Goal: Use online tool/utility: Utilize a website feature to perform a specific function

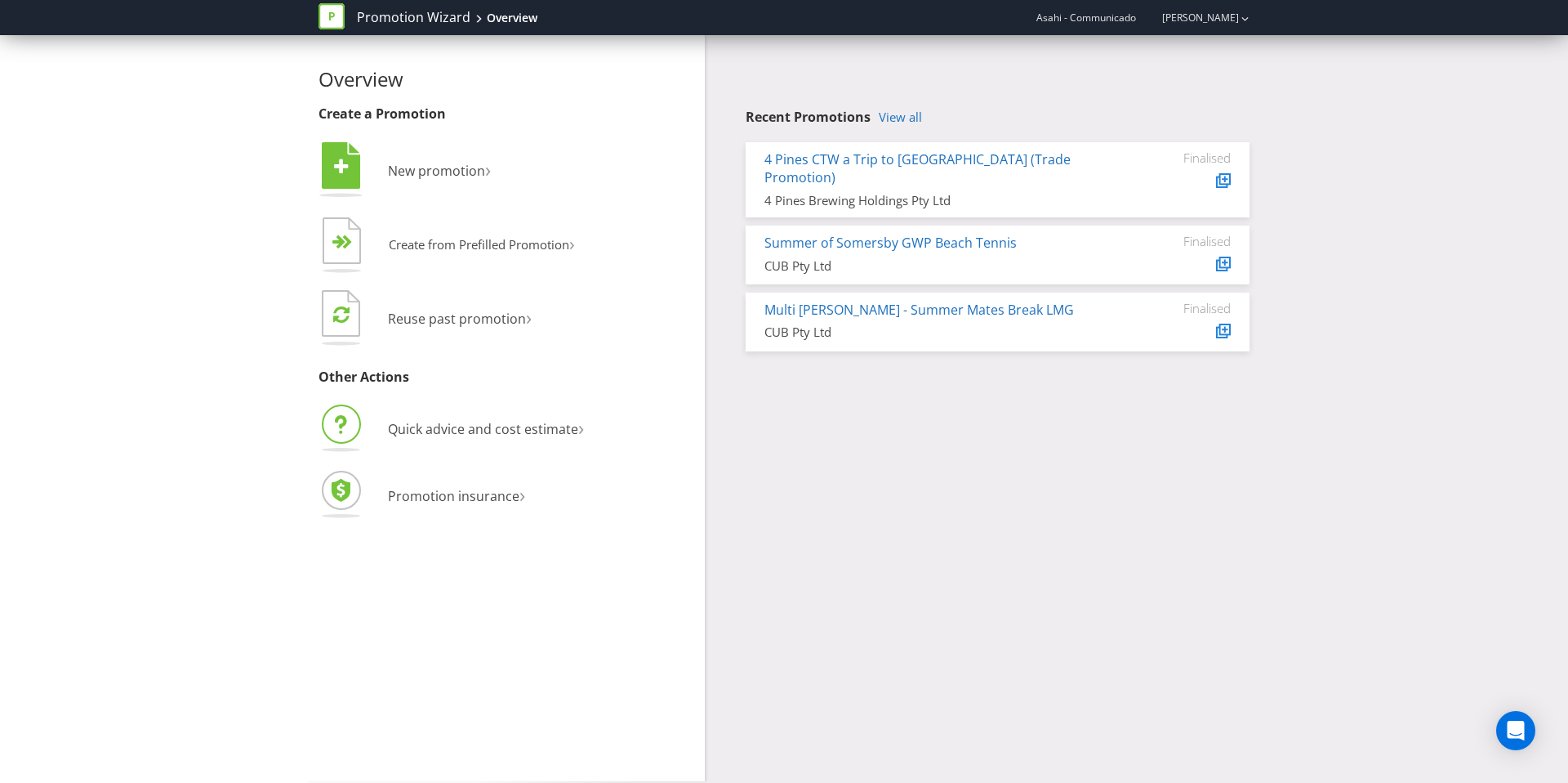
click at [451, 416] on li "Quick advice and cost estimate ›" at bounding box center [505, 431] width 374 height 58
click at [458, 420] on span "Quick advice and cost estimate" at bounding box center [482, 429] width 190 height 18
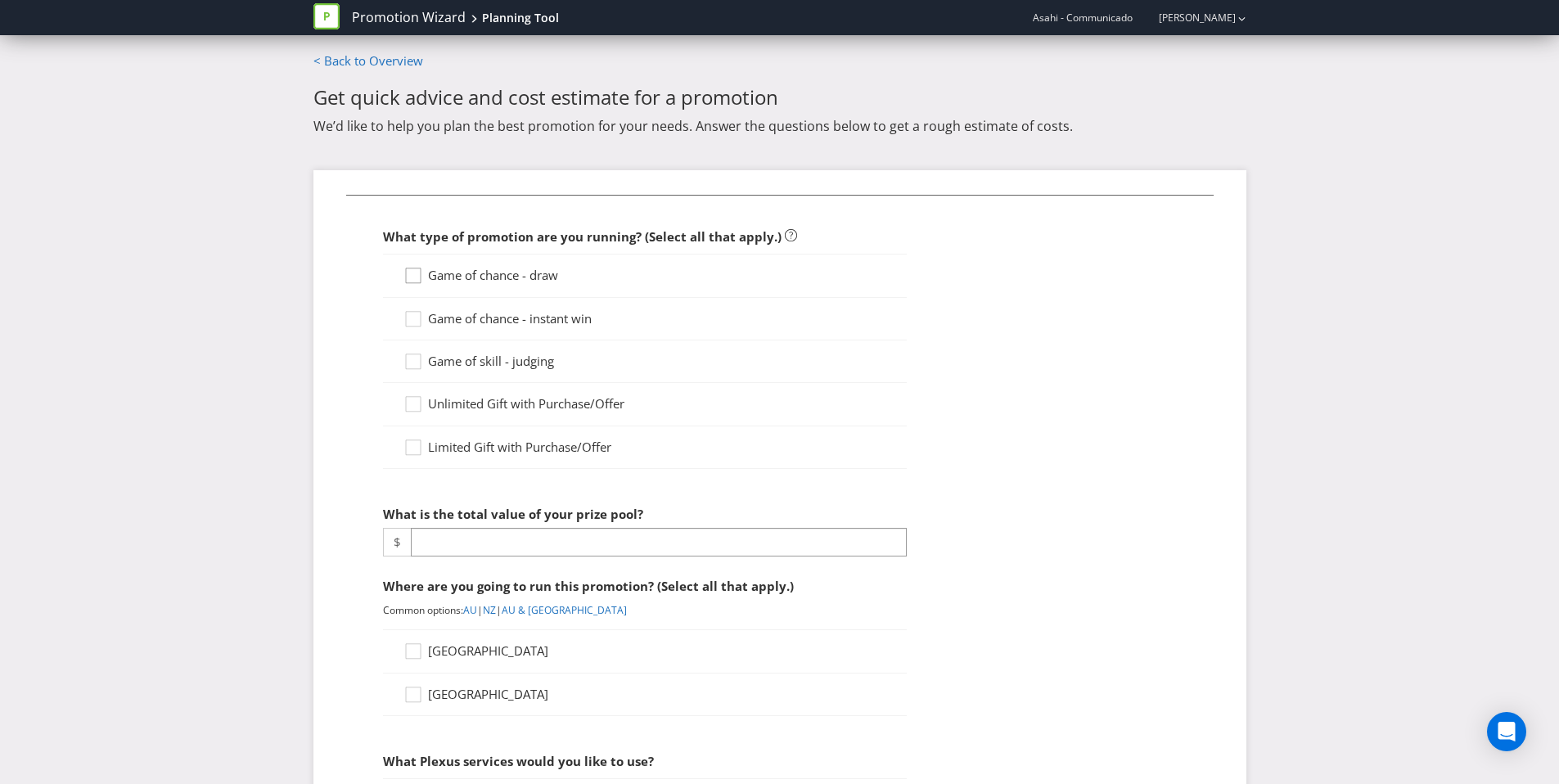
click at [409, 275] on icon at bounding box center [416, 279] width 25 height 25
click at [0, 0] on input "Game of chance - draw" at bounding box center [0, 0] width 0 height 0
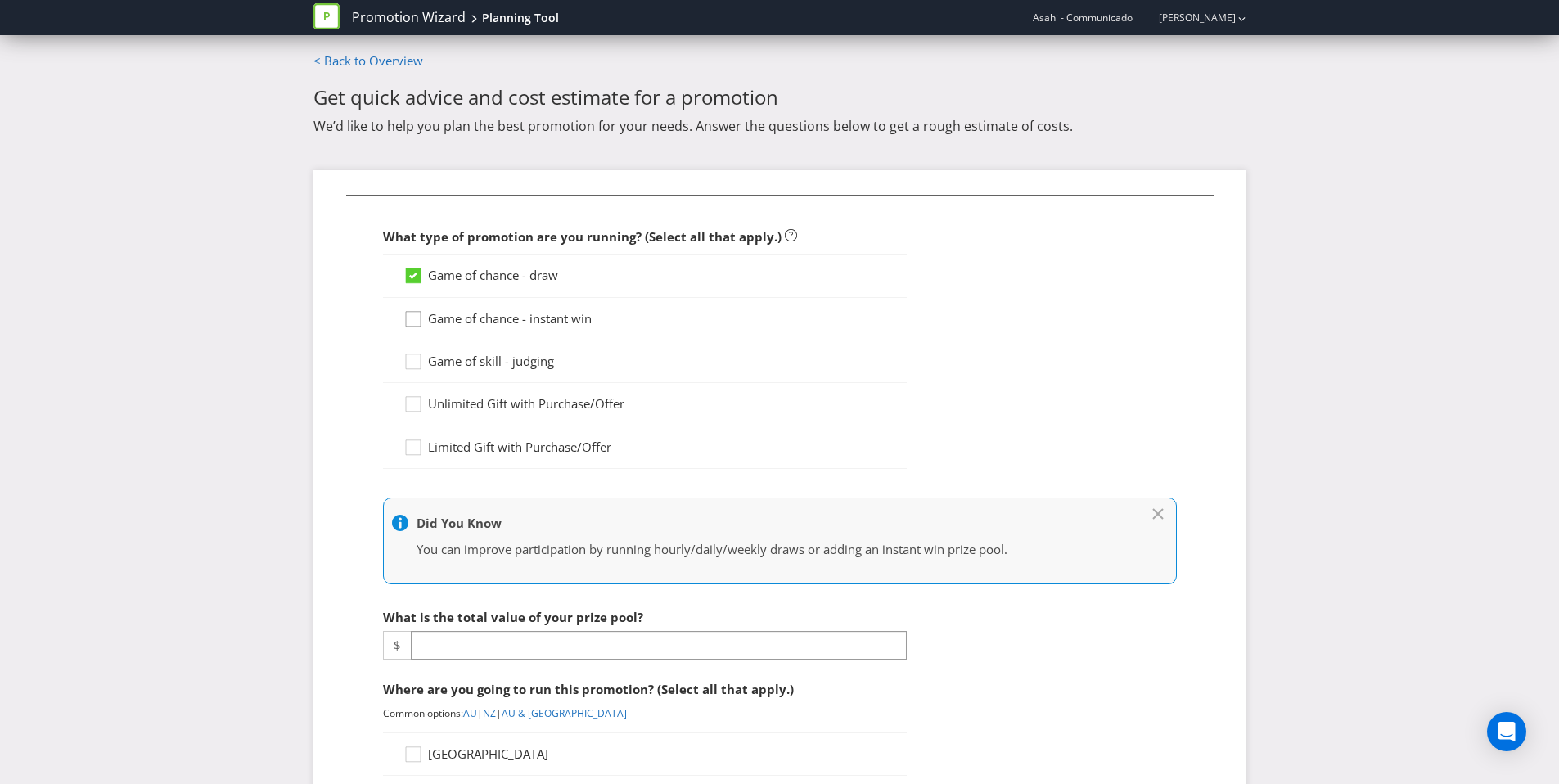
click at [409, 314] on div at bounding box center [412, 324] width 16 height 29
click at [0, 0] on input "Game of chance - instant win" at bounding box center [0, 0] width 0 height 0
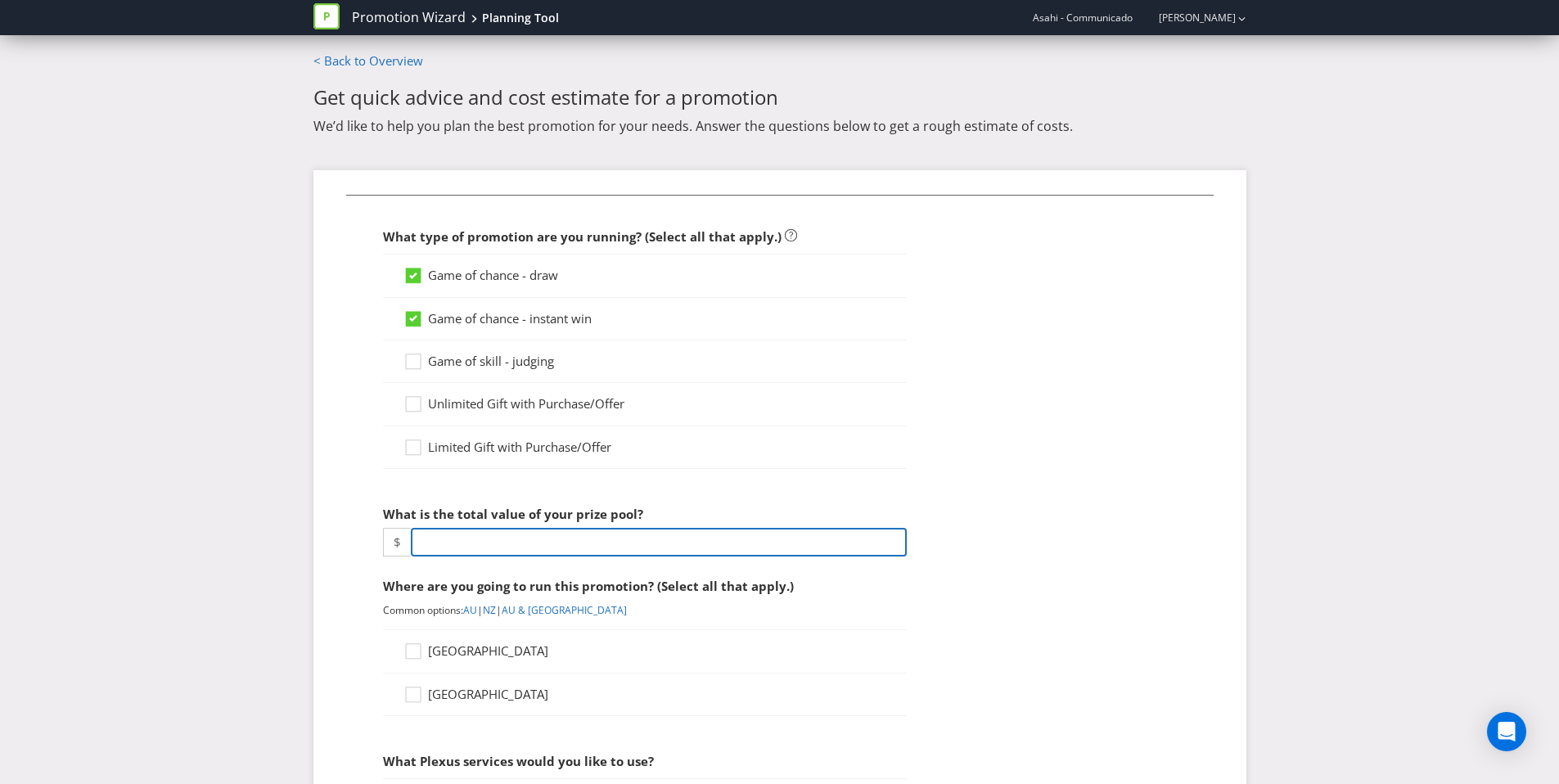
click at [612, 545] on input "number" at bounding box center [658, 542] width 496 height 29
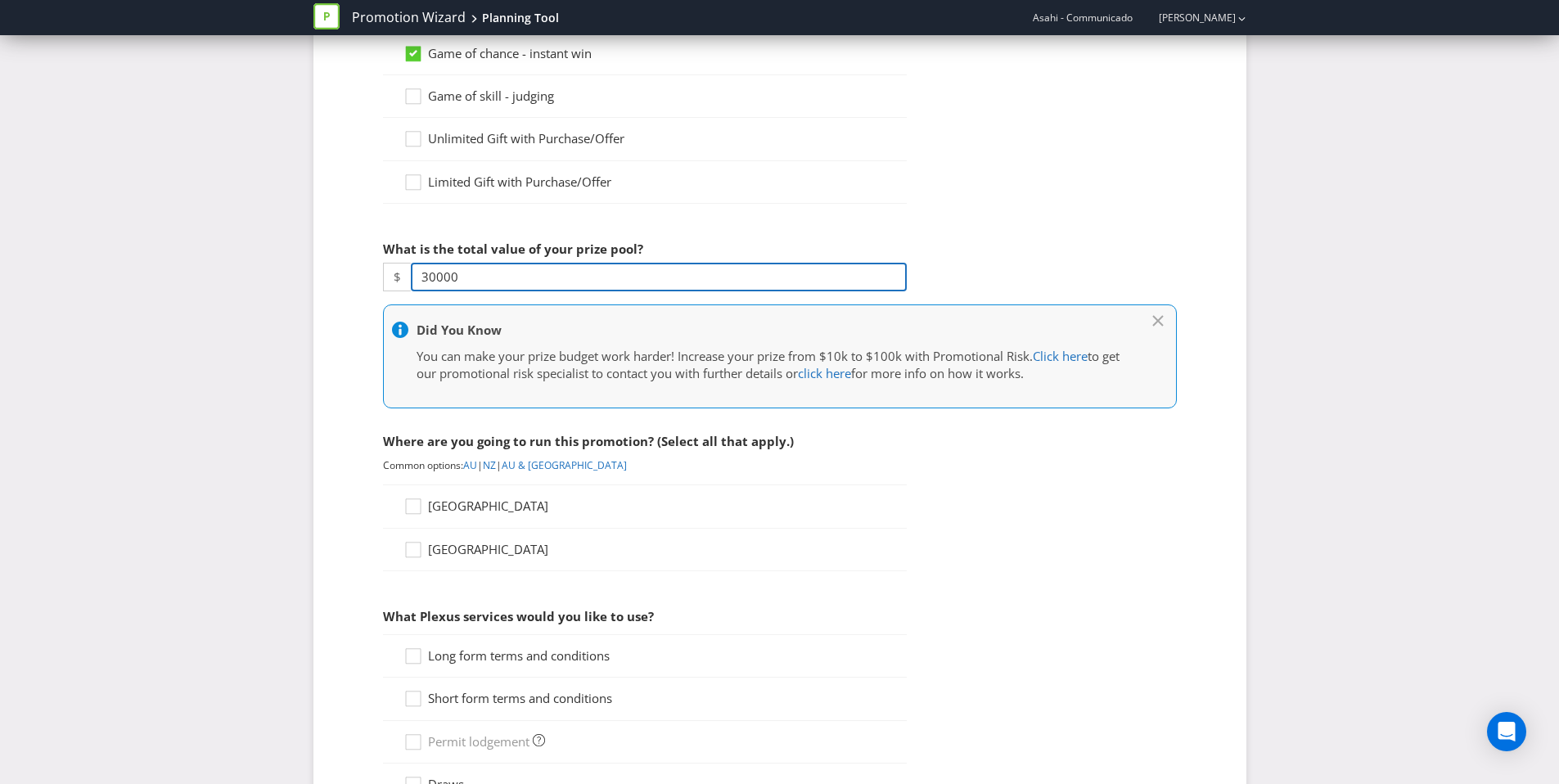
scroll to position [266, 0]
type input "30000"
click at [418, 504] on icon at bounding box center [416, 509] width 25 height 25
click at [0, 0] on input "[GEOGRAPHIC_DATA]" at bounding box center [0, 0] width 0 height 0
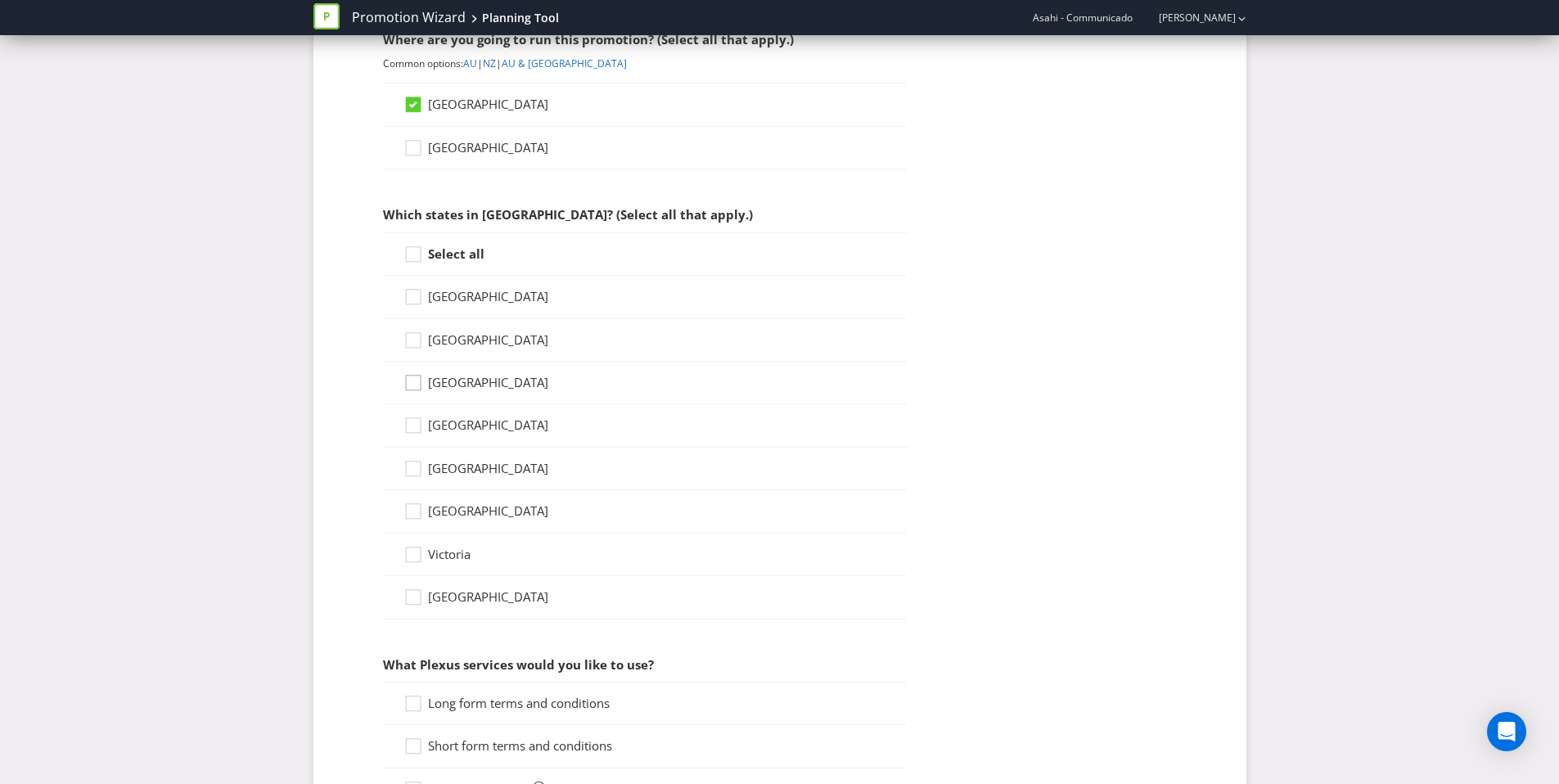
scroll to position [685, 0]
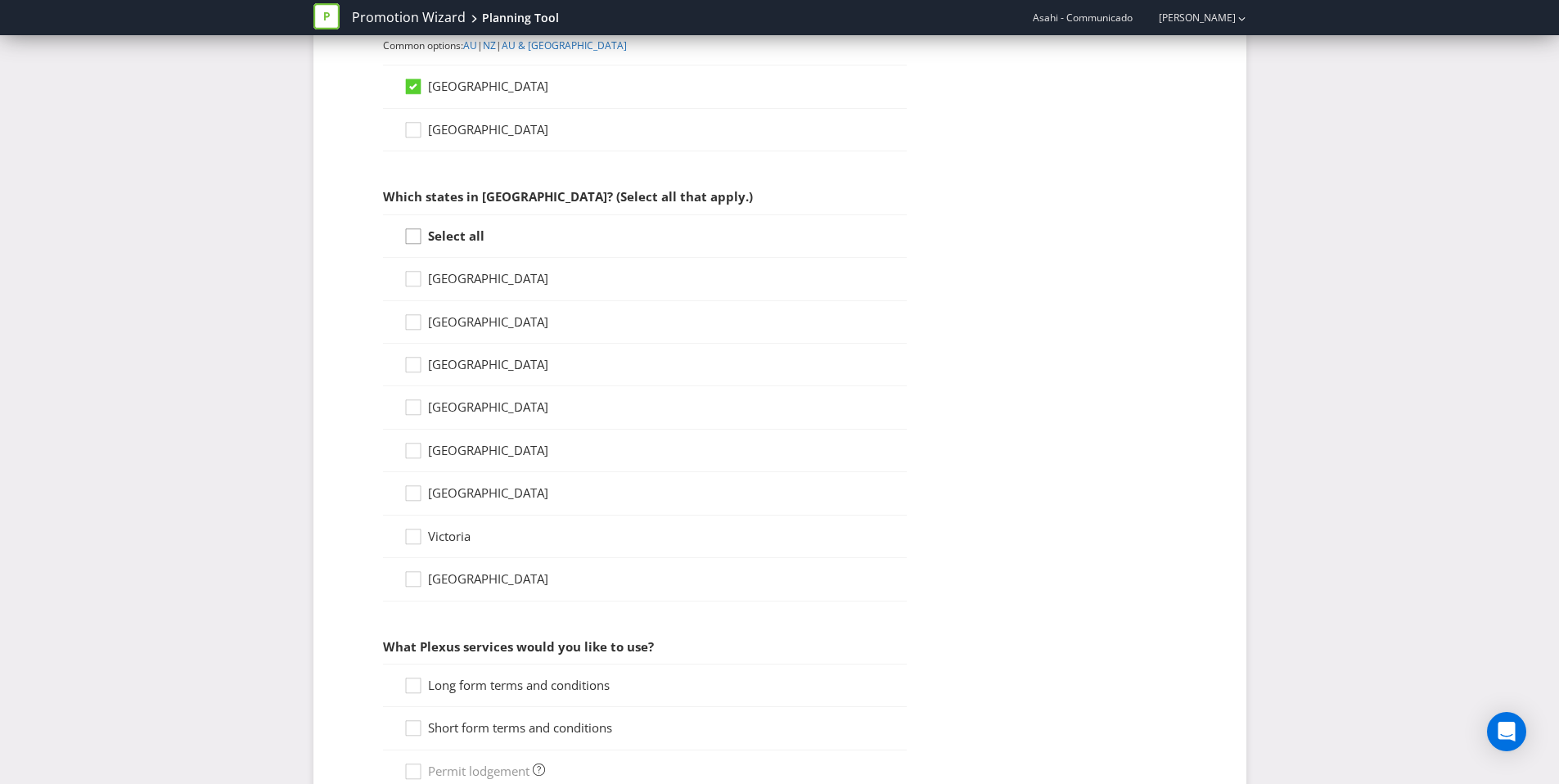
click at [412, 237] on icon at bounding box center [416, 240] width 25 height 25
click at [0, 0] on input "Select all" at bounding box center [0, 0] width 0 height 0
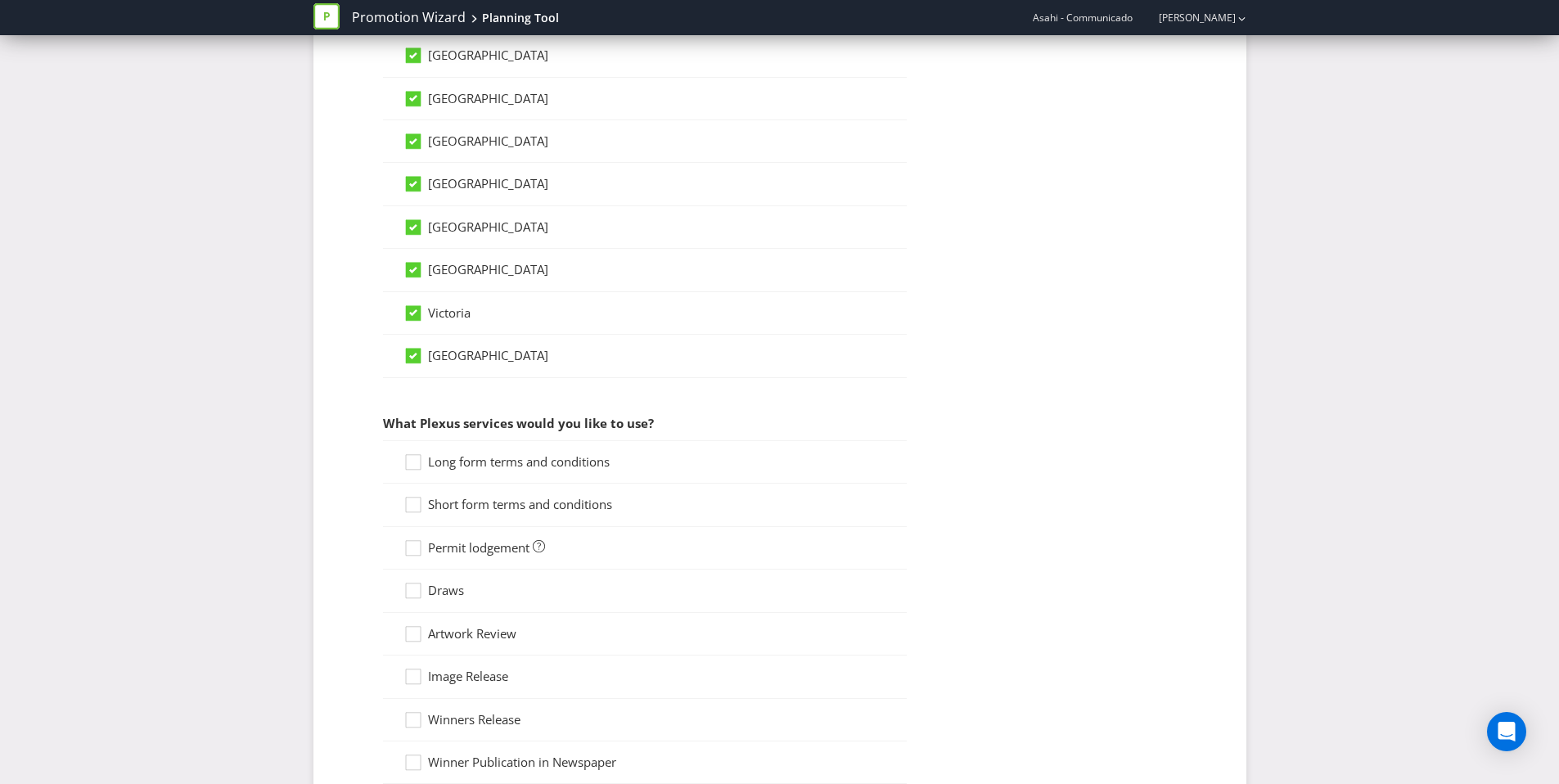
scroll to position [979, 0]
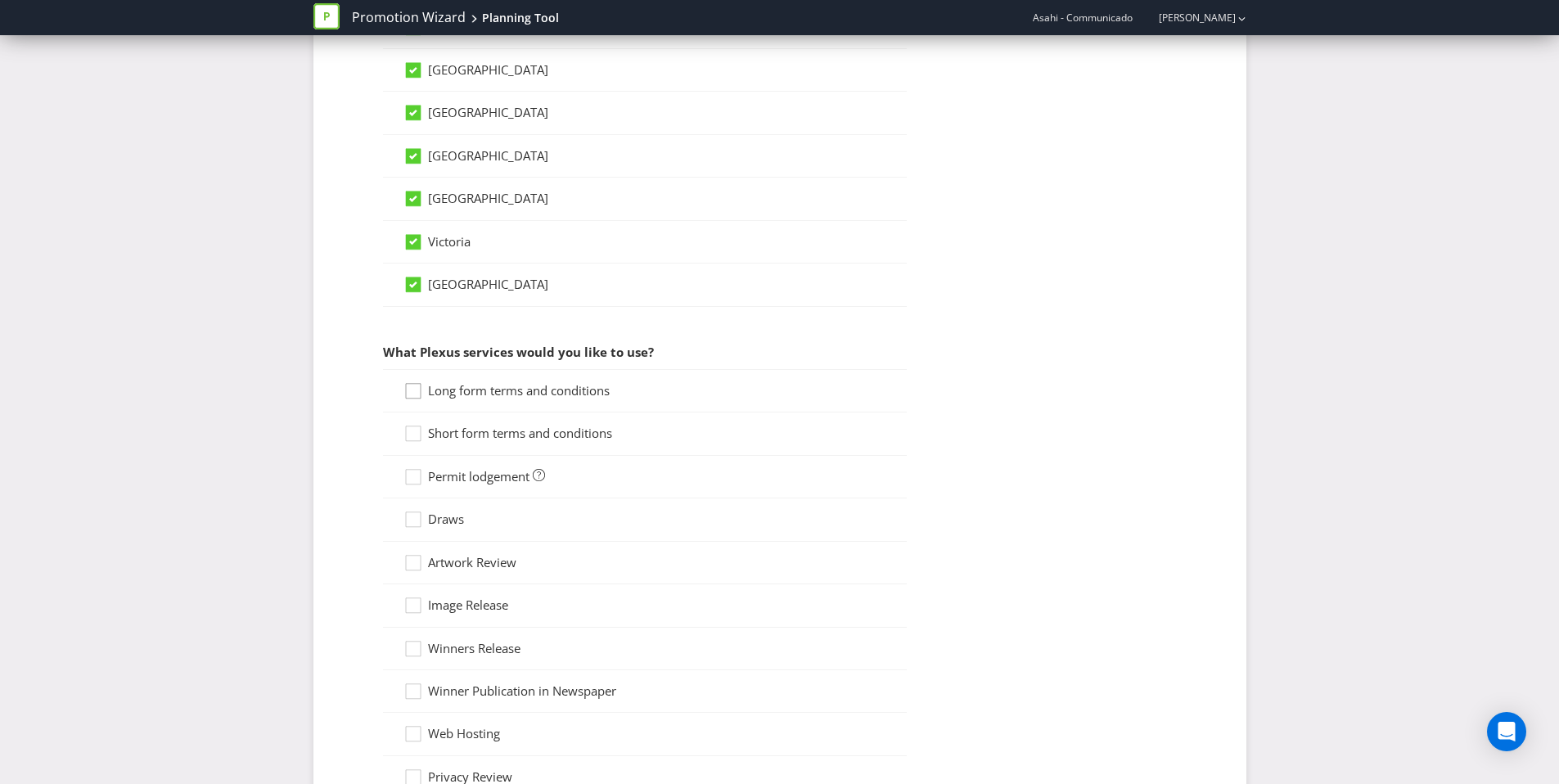
click at [422, 384] on icon at bounding box center [416, 394] width 25 height 25
click at [0, 0] on input "Long form terms and conditions" at bounding box center [0, 0] width 0 height 0
click at [409, 431] on div at bounding box center [413, 428] width 8 height 8
click at [0, 0] on input "Short form terms and conditions" at bounding box center [0, 0] width 0 height 0
click at [414, 472] on div at bounding box center [413, 472] width 8 height 8
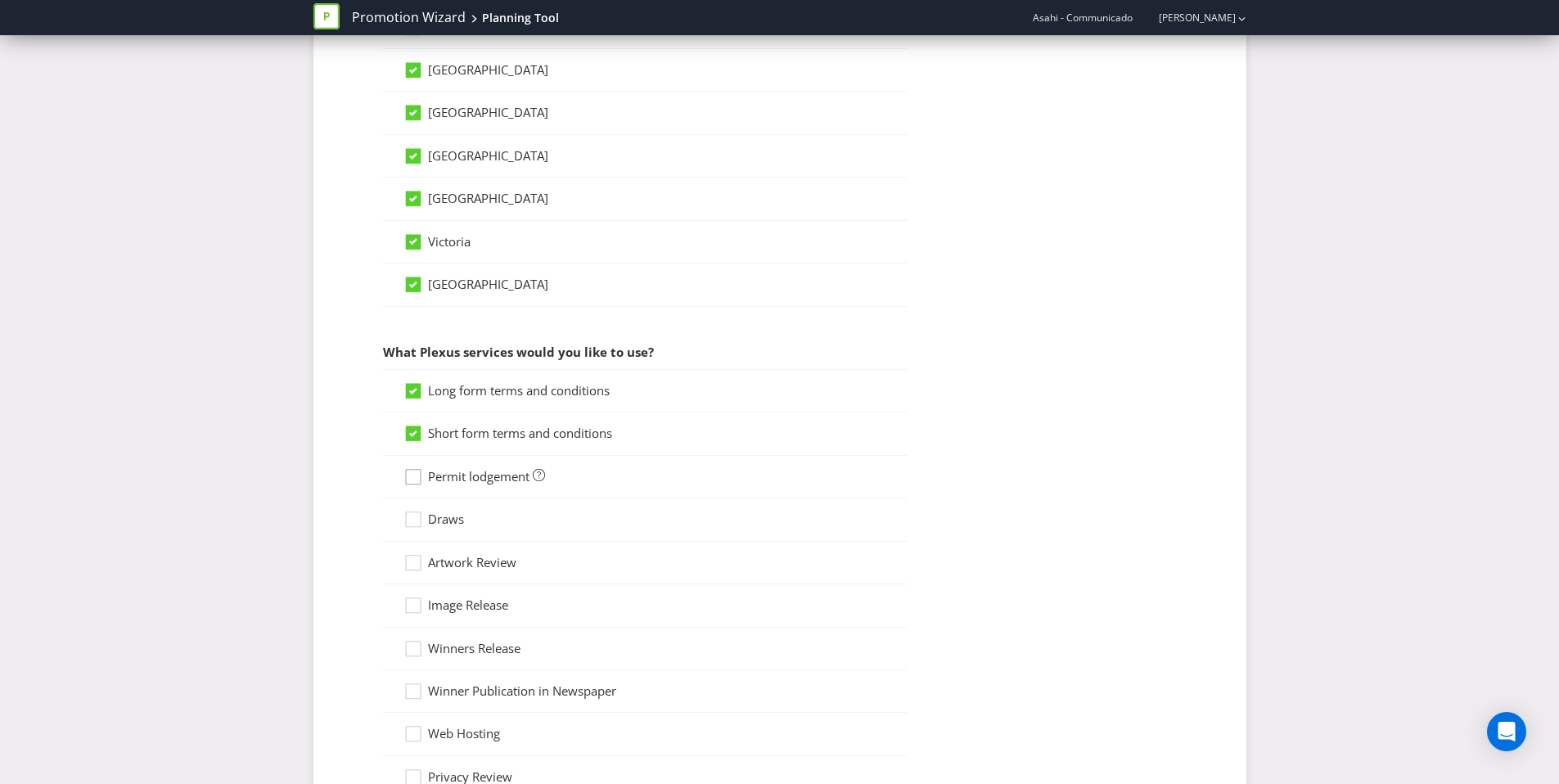
click at [0, 0] on input "Permit lodgement" at bounding box center [0, 0] width 0 height 0
click at [412, 519] on icon at bounding box center [416, 523] width 25 height 25
click at [0, 0] on input "Draws" at bounding box center [0, 0] width 0 height 0
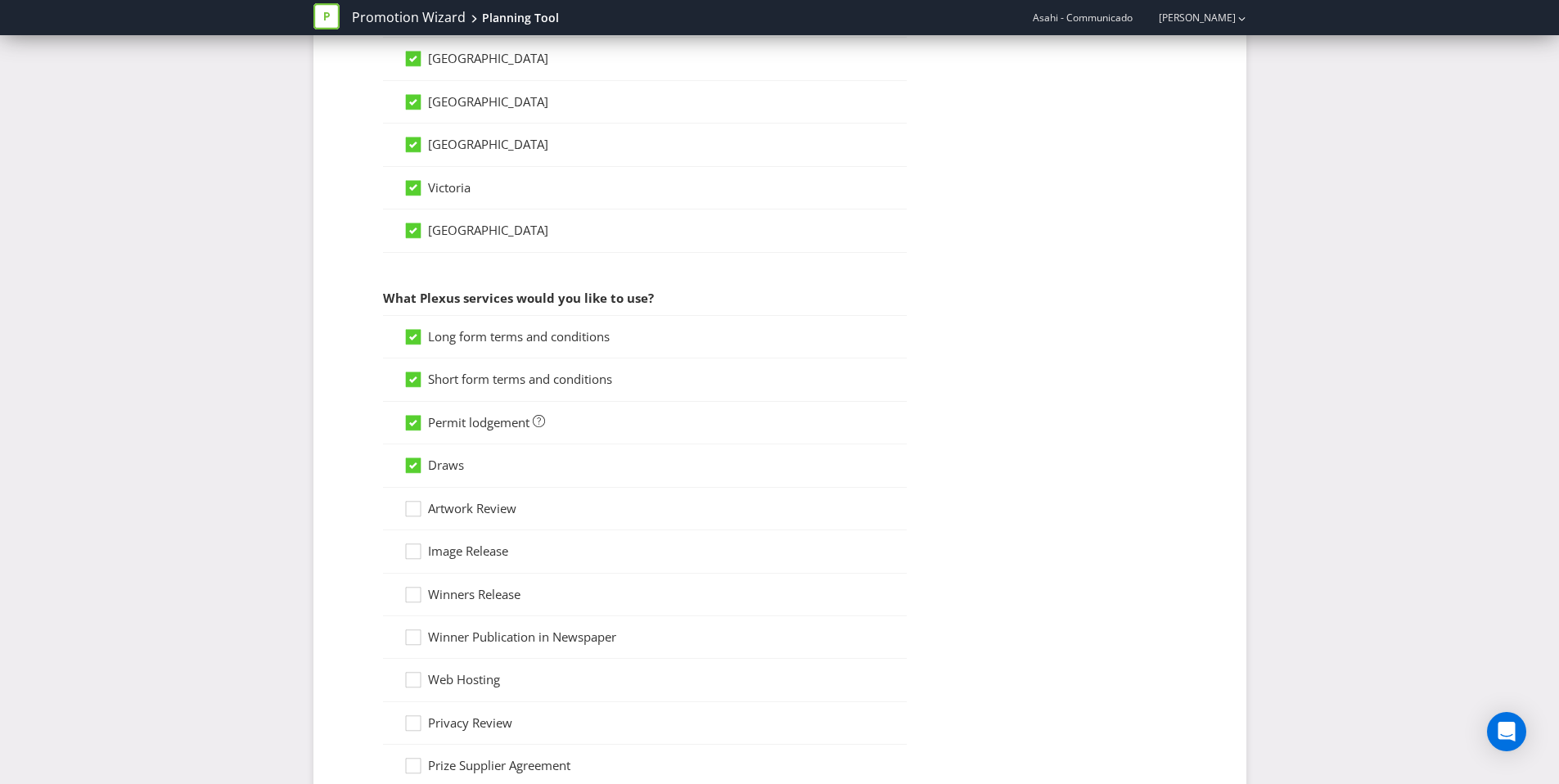
scroll to position [1087, 0]
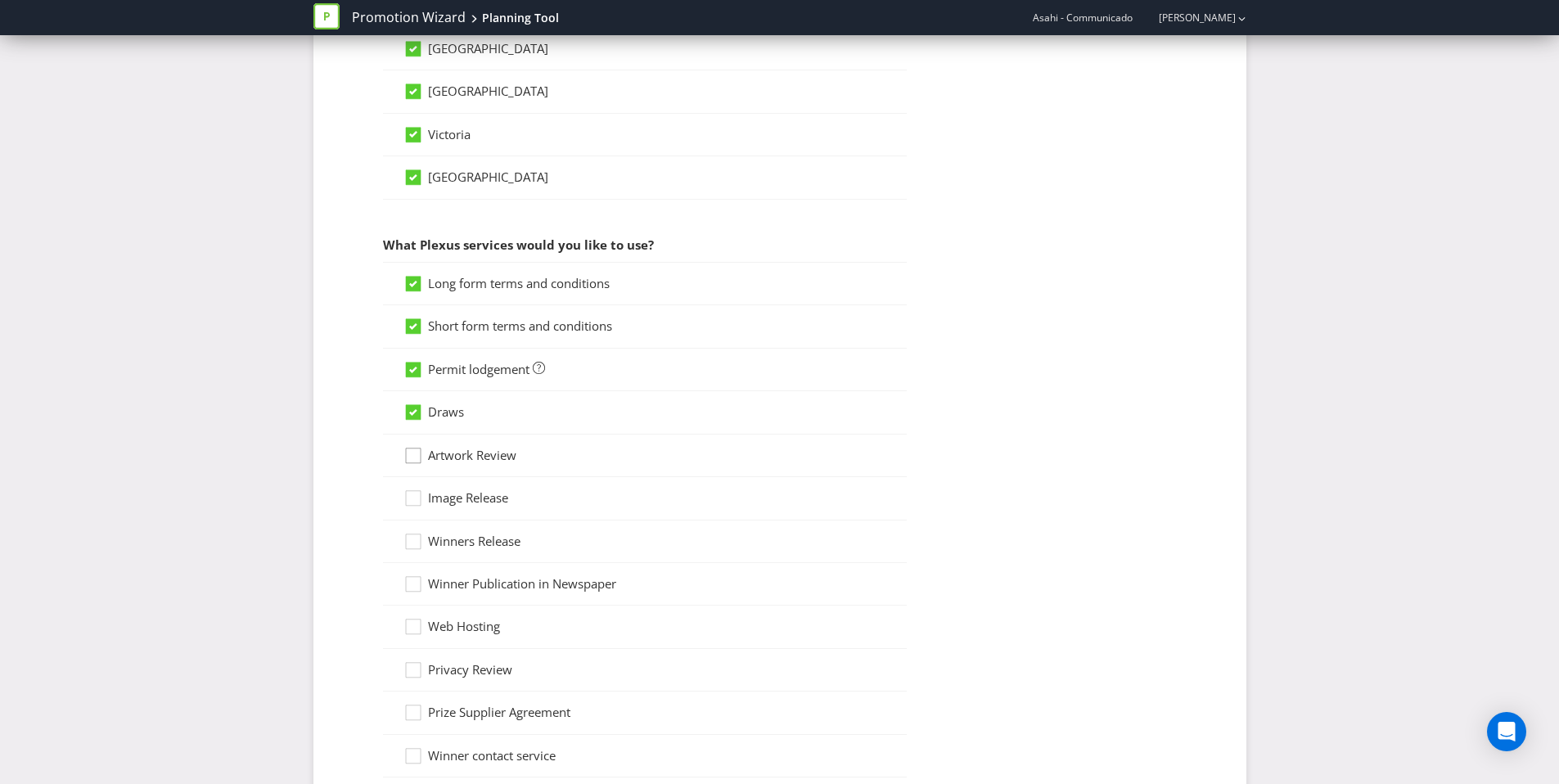
click at [411, 458] on icon at bounding box center [416, 459] width 25 height 25
click at [0, 0] on input "Artwork Review" at bounding box center [0, 0] width 0 height 0
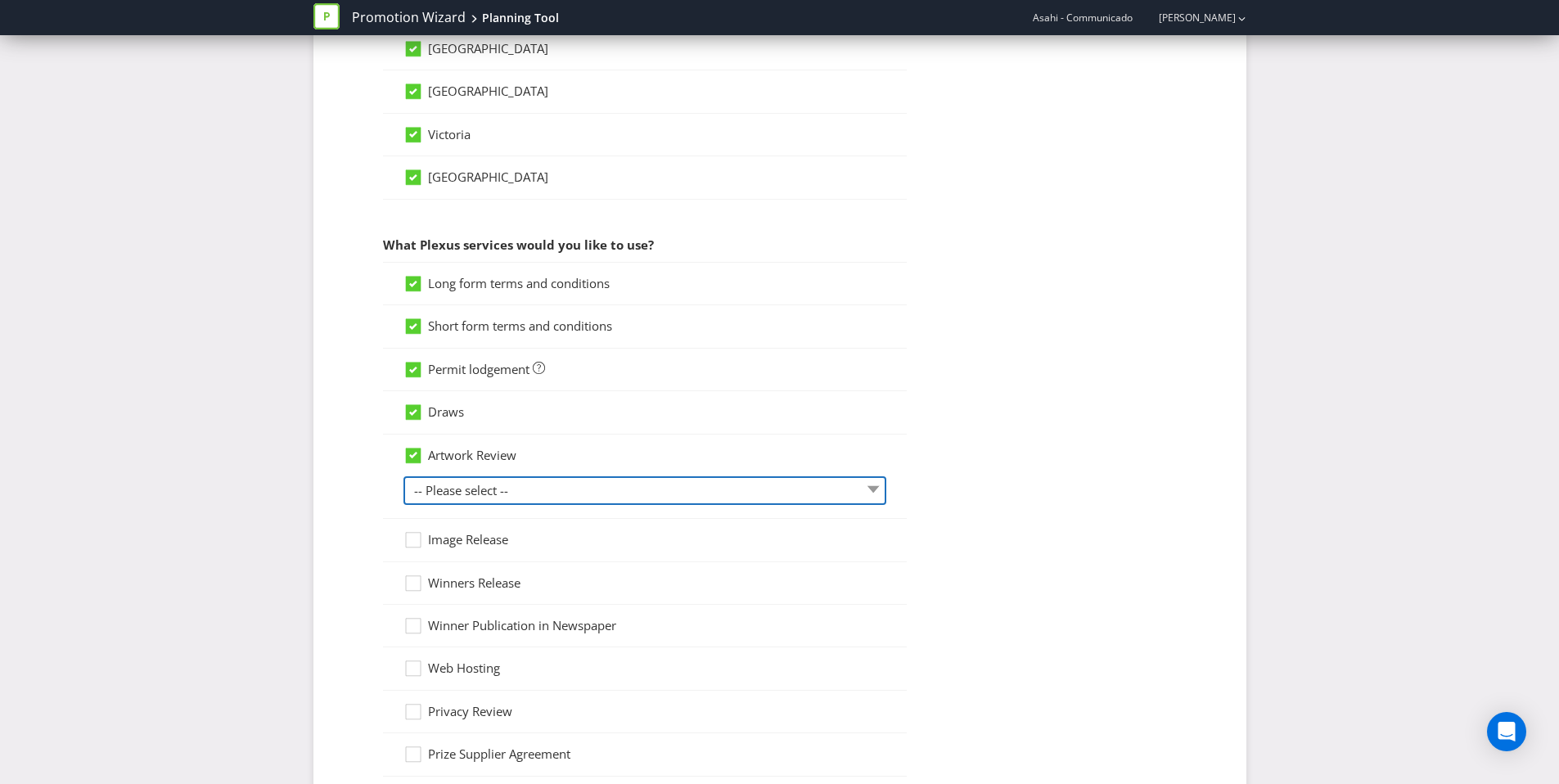
click at [469, 491] on select "-- Please select -- 1 piece 2-4 pieces (provided at same time) 5-7 pieces (prov…" at bounding box center [644, 491] width 483 height 29
select select "MARKETING_REVIEW_1"
click at [403, 477] on select "-- Please select -- 1 piece 2-4 pieces (provided at same time) 5-7 pieces (prov…" at bounding box center [644, 491] width 483 height 29
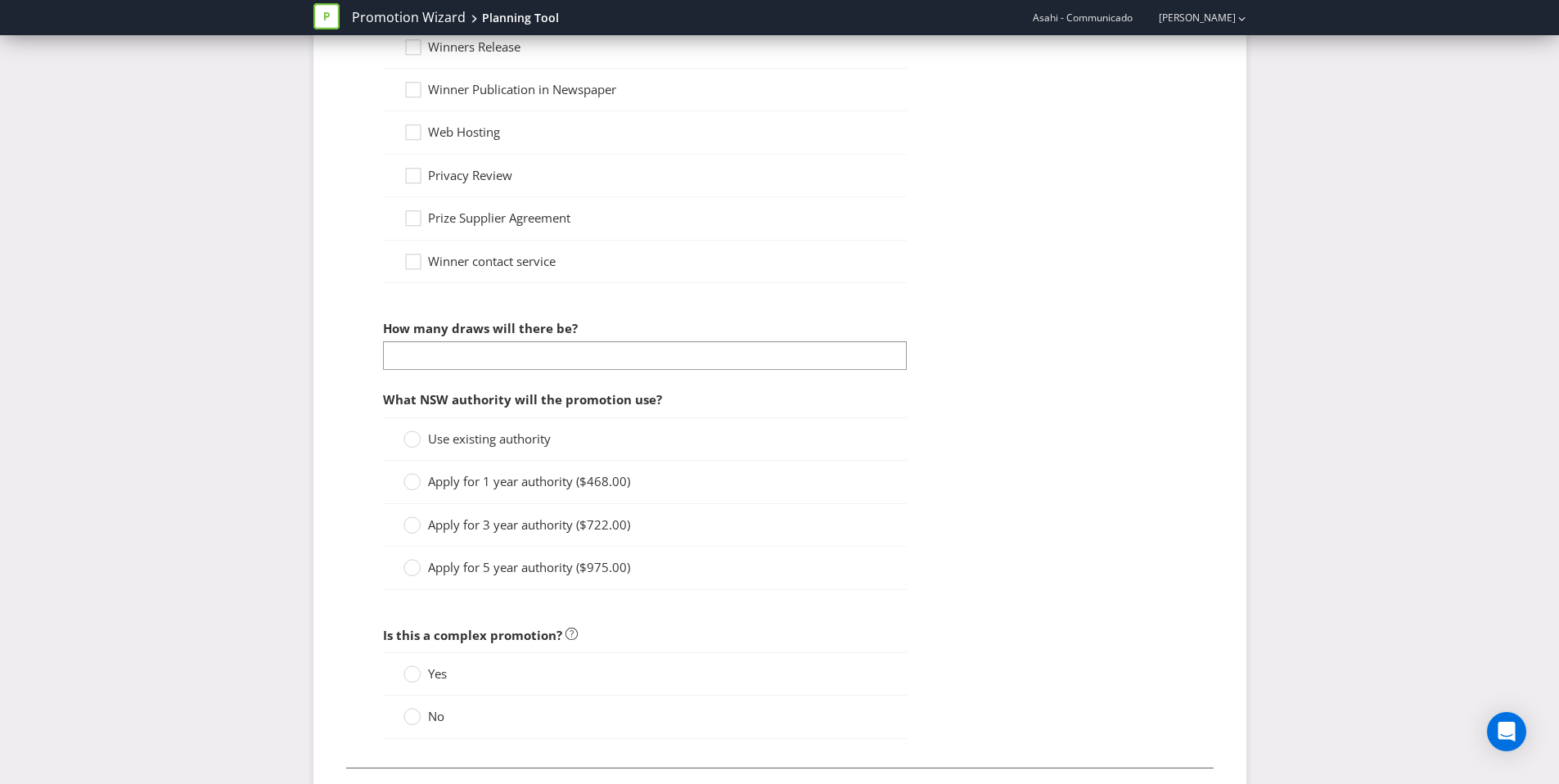
scroll to position [1646, 0]
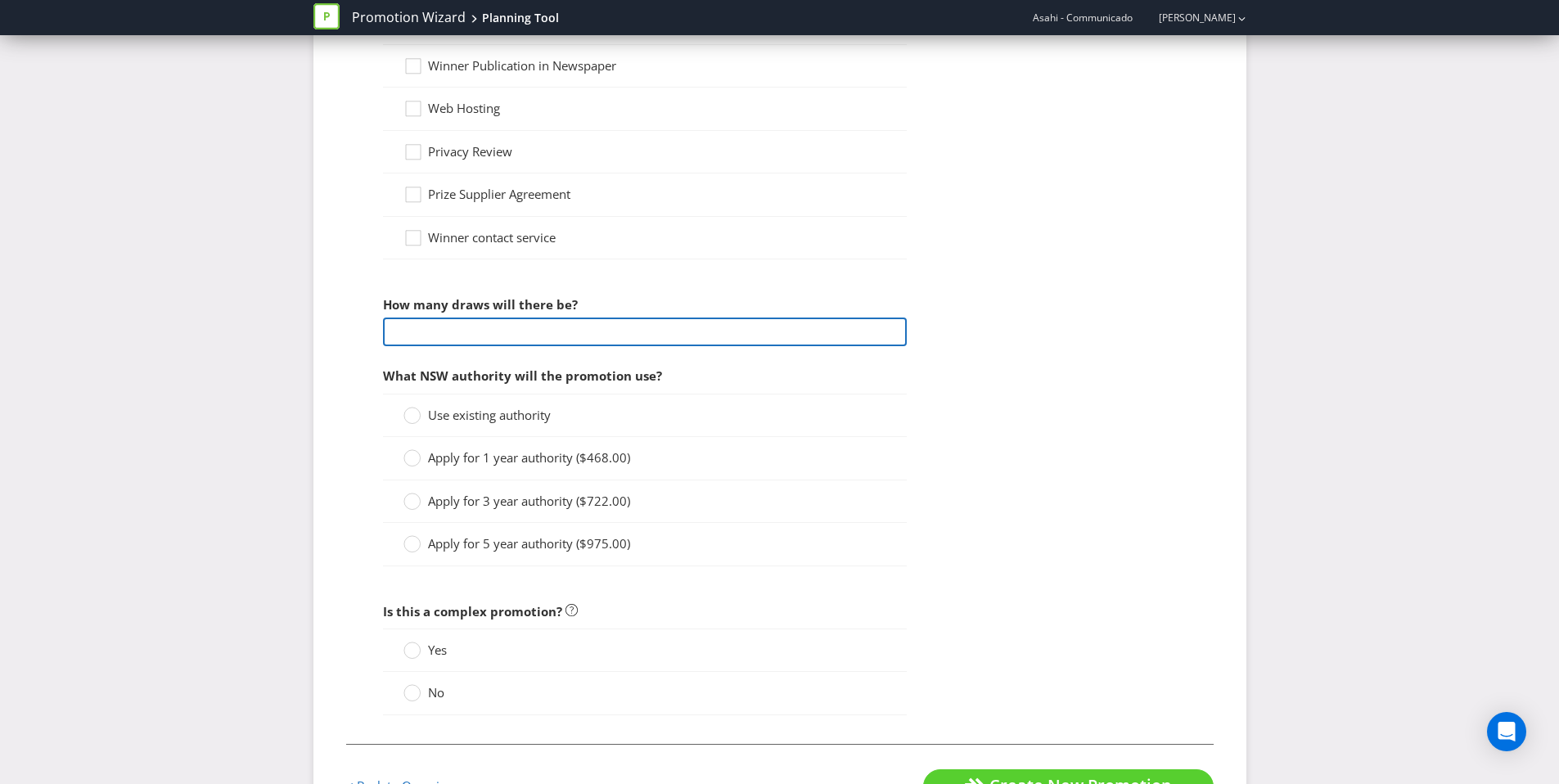
click at [483, 334] on input "number" at bounding box center [644, 331] width 524 height 29
type input "1"
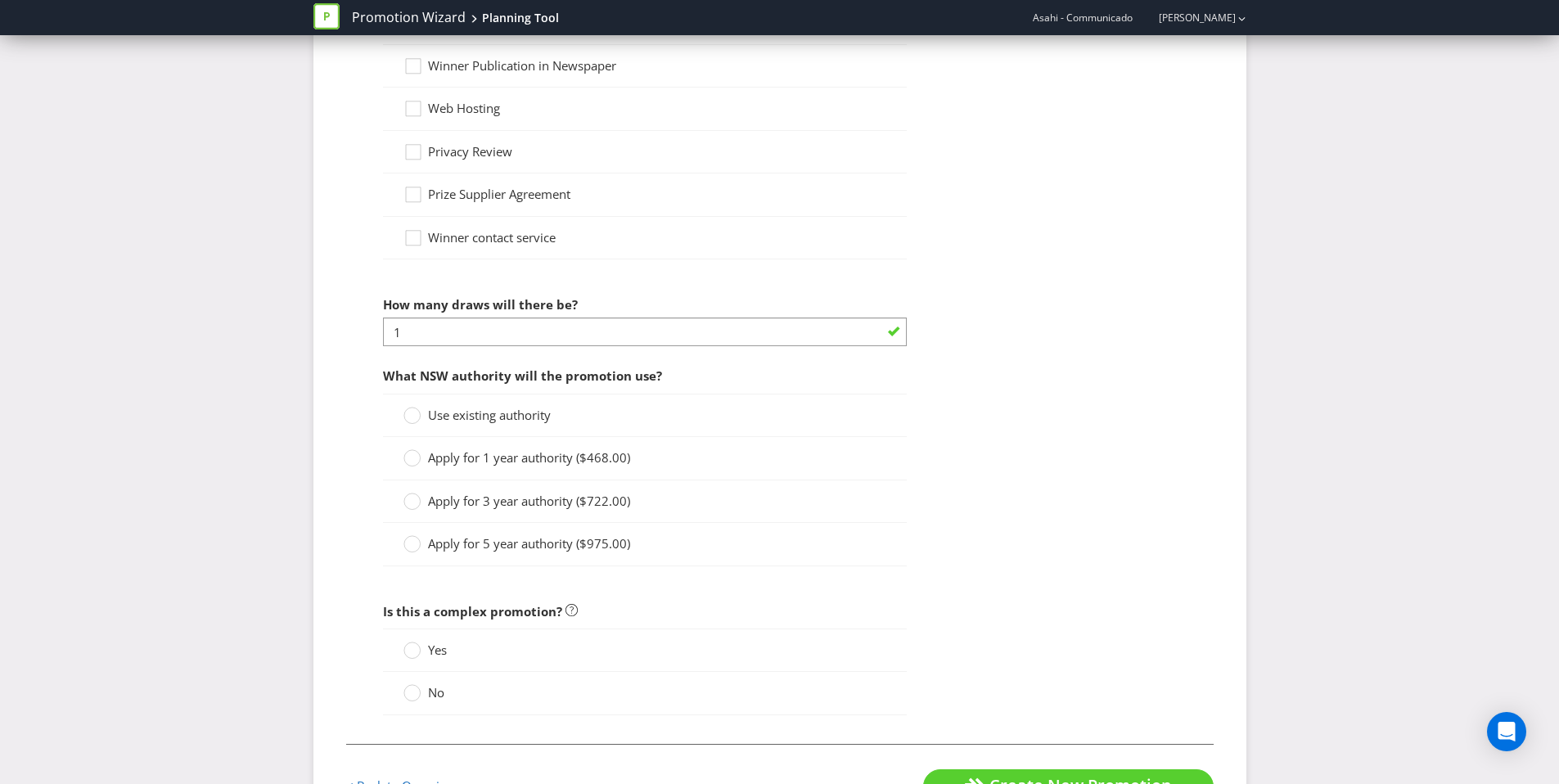
click at [418, 413] on circle at bounding box center [412, 415] width 16 height 16
click at [0, 0] on input "Use existing authority" at bounding box center [0, 0] width 0 height 0
click at [415, 652] on circle at bounding box center [412, 650] width 16 height 16
click at [0, 0] on input "Yes" at bounding box center [0, 0] width 0 height 0
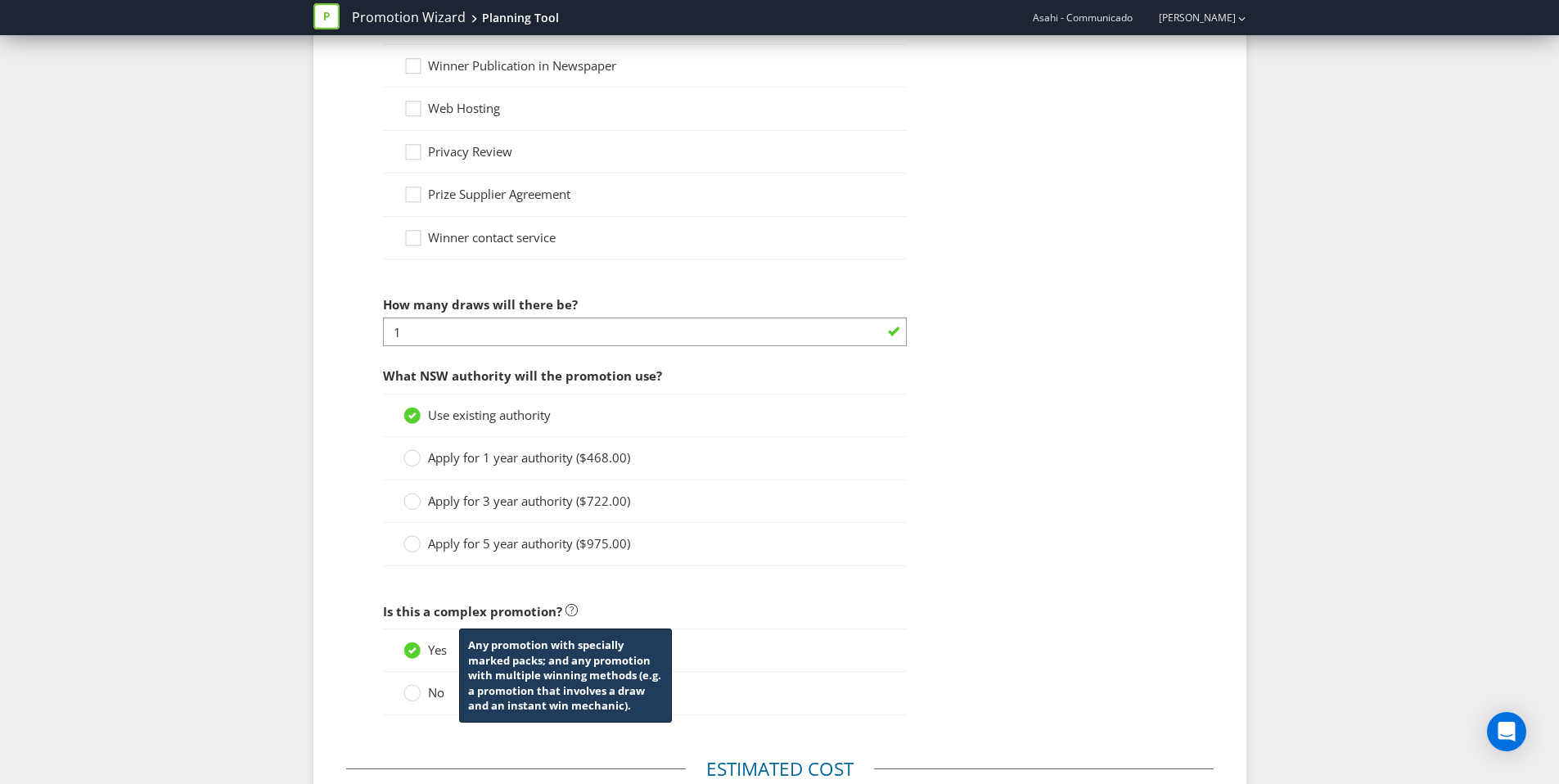
click at [566, 610] on icon at bounding box center [572, 609] width 12 height 12
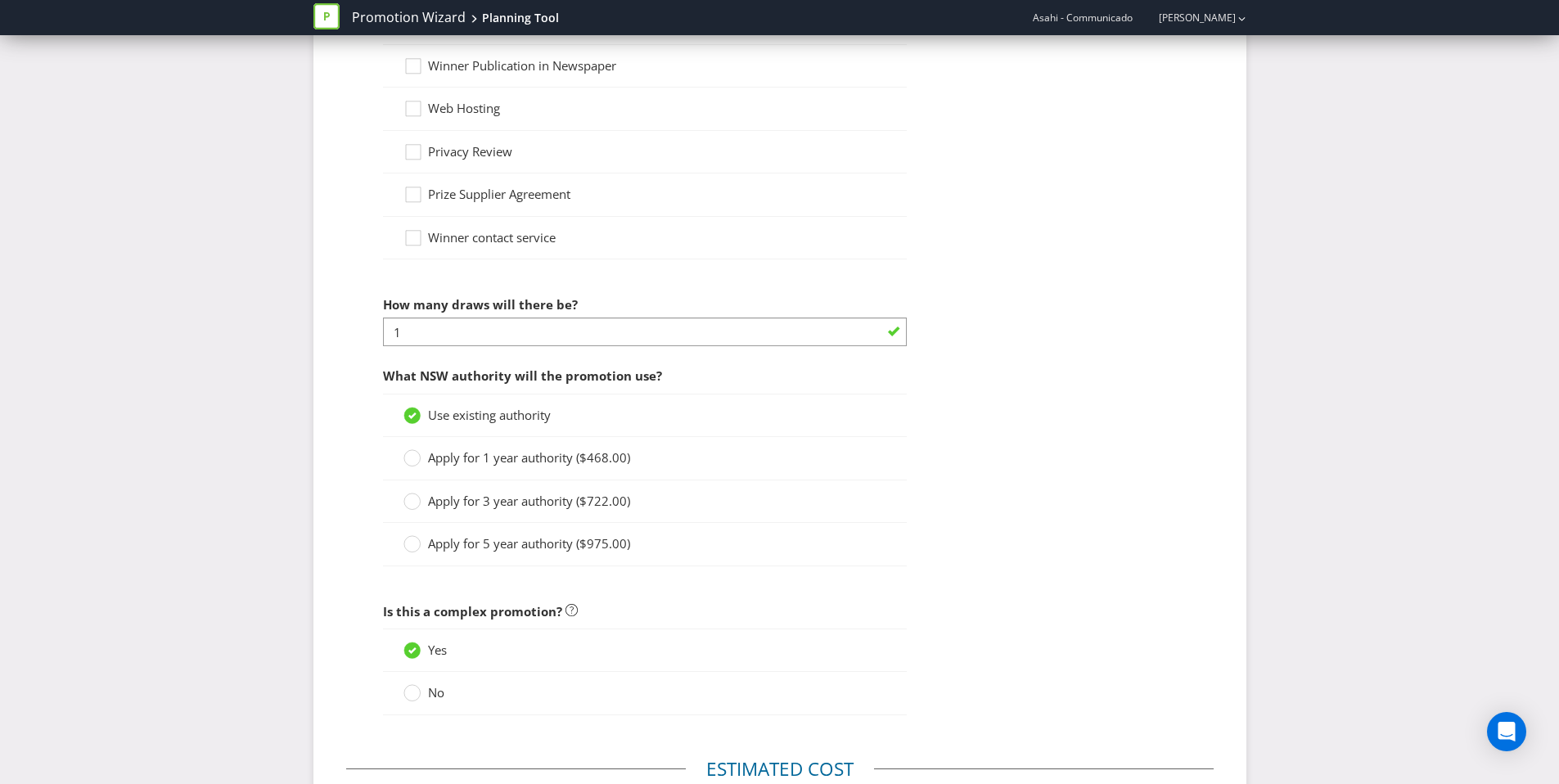
click at [656, 603] on span "Is this a complex promotion?" at bounding box center [644, 611] width 524 height 34
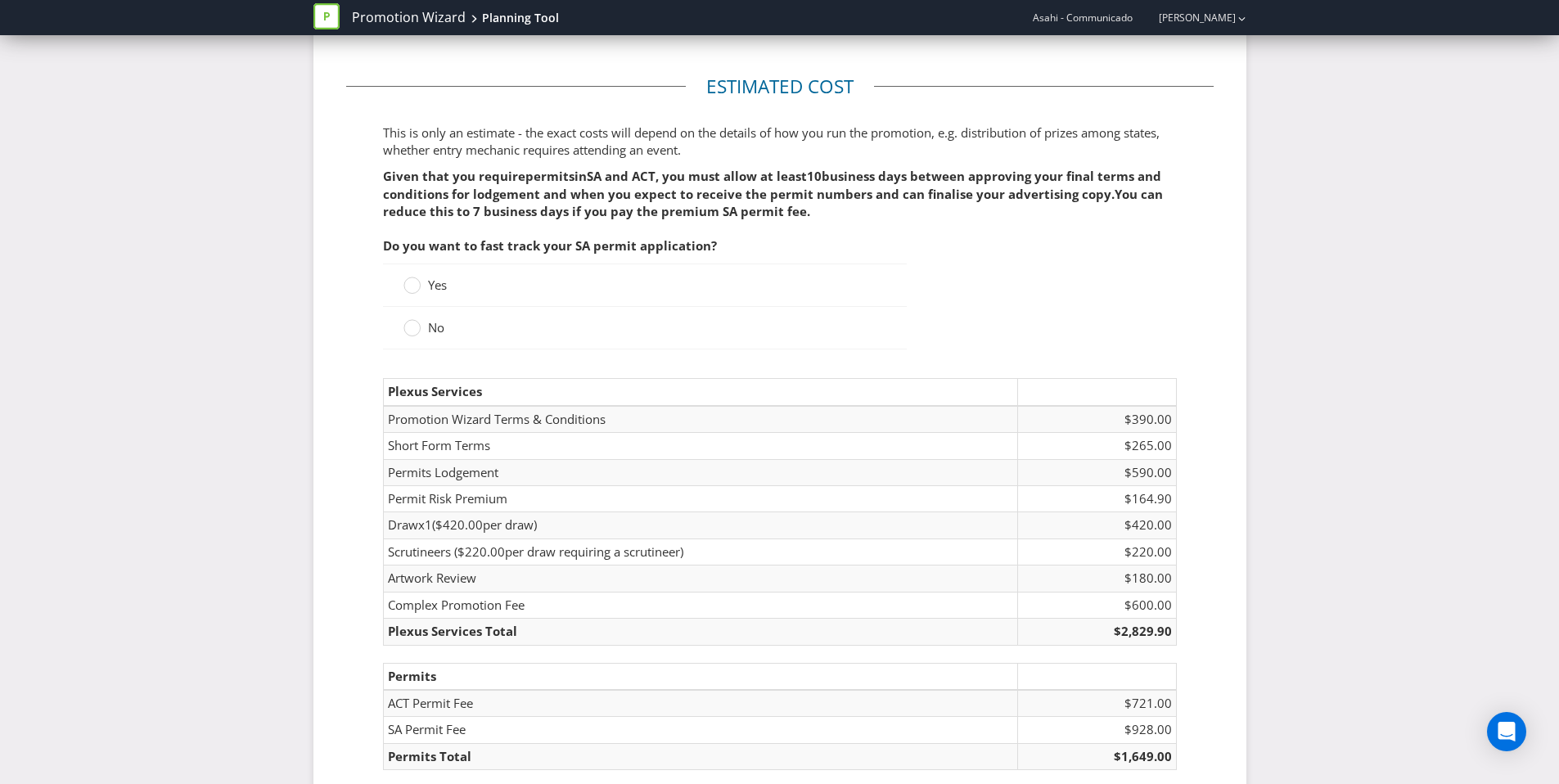
scroll to position [2313, 0]
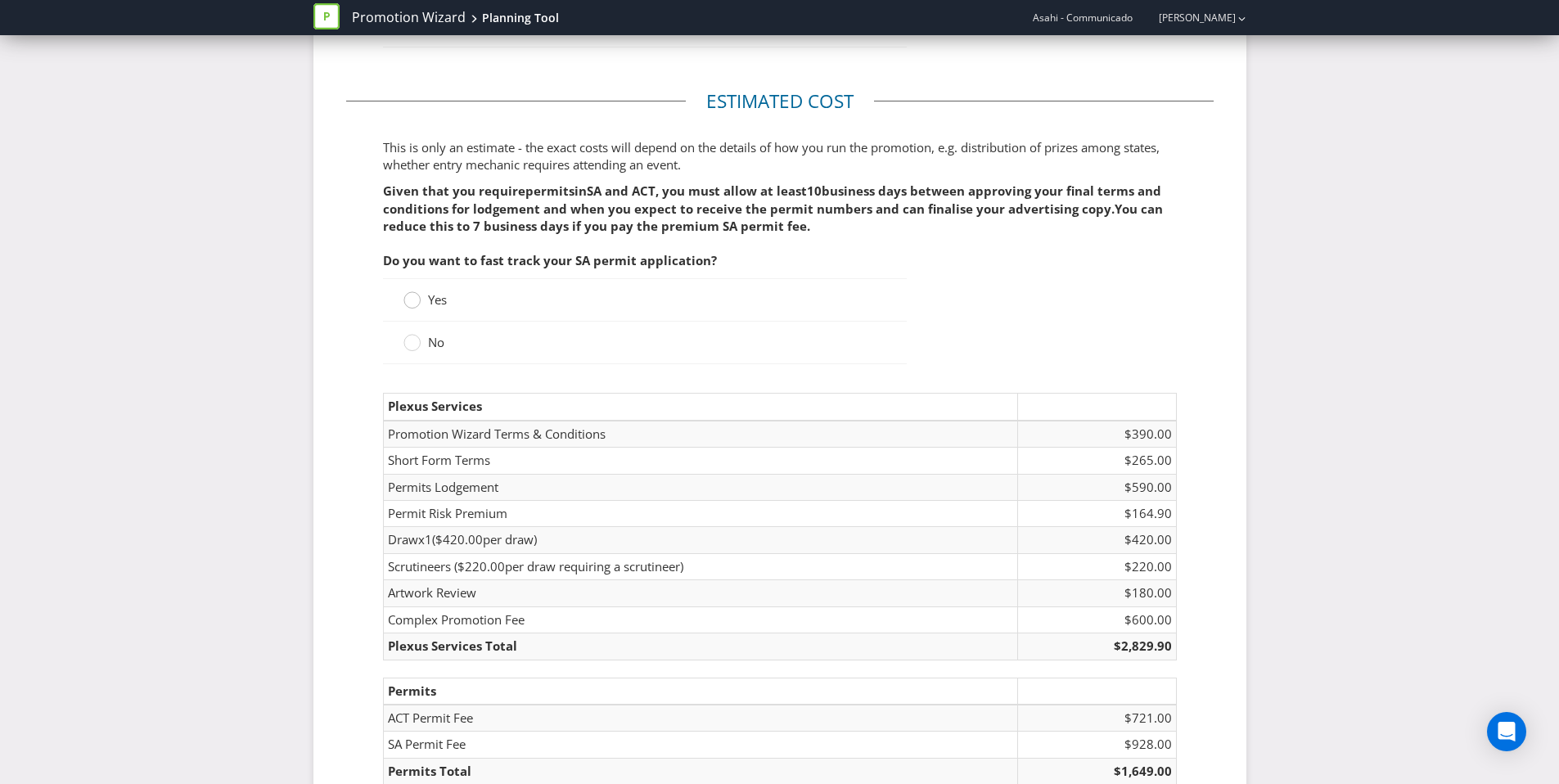
click at [417, 301] on circle at bounding box center [412, 299] width 16 height 16
click at [0, 0] on input "Yes" at bounding box center [0, 0] width 0 height 0
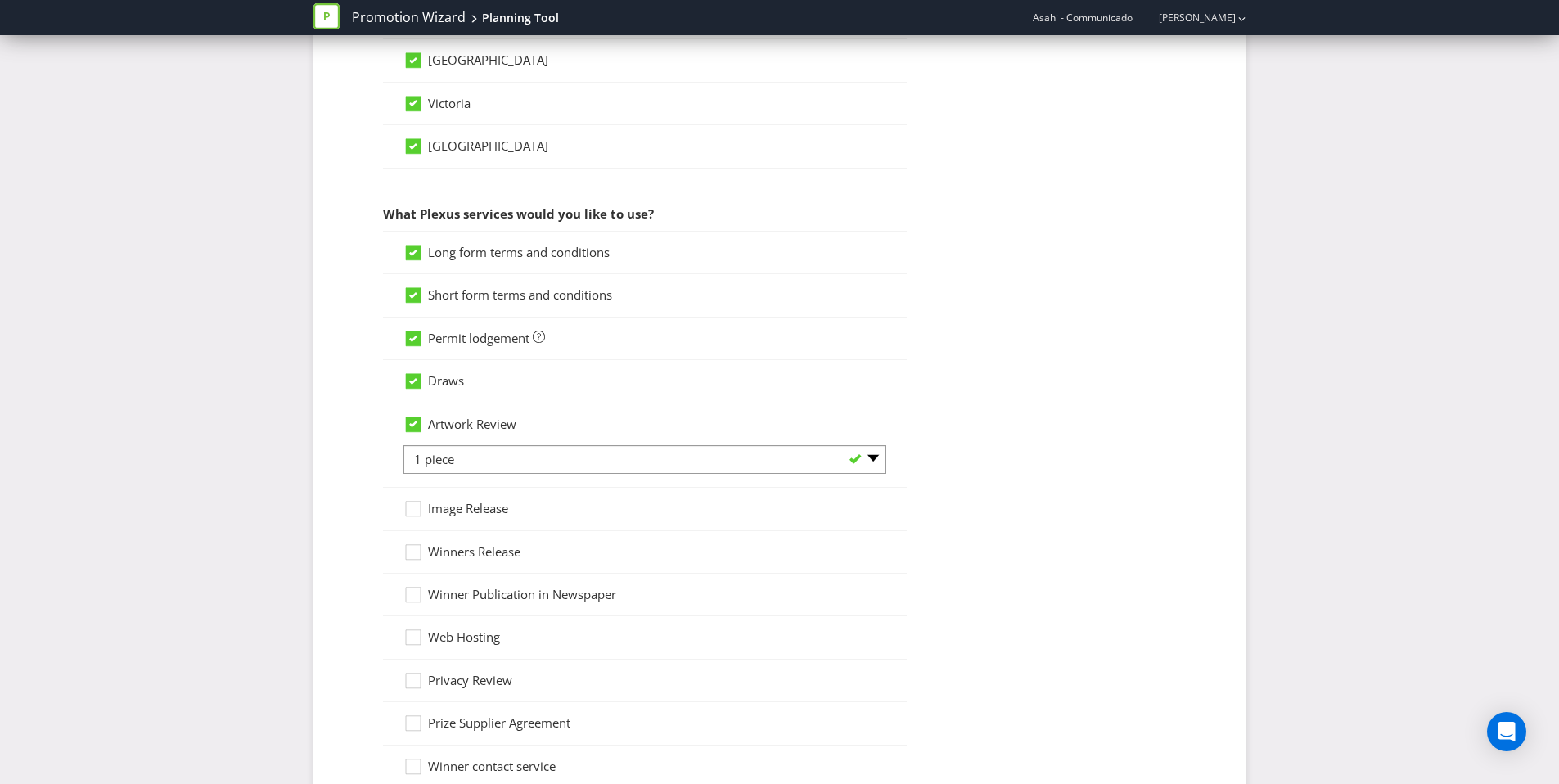
scroll to position [1016, 0]
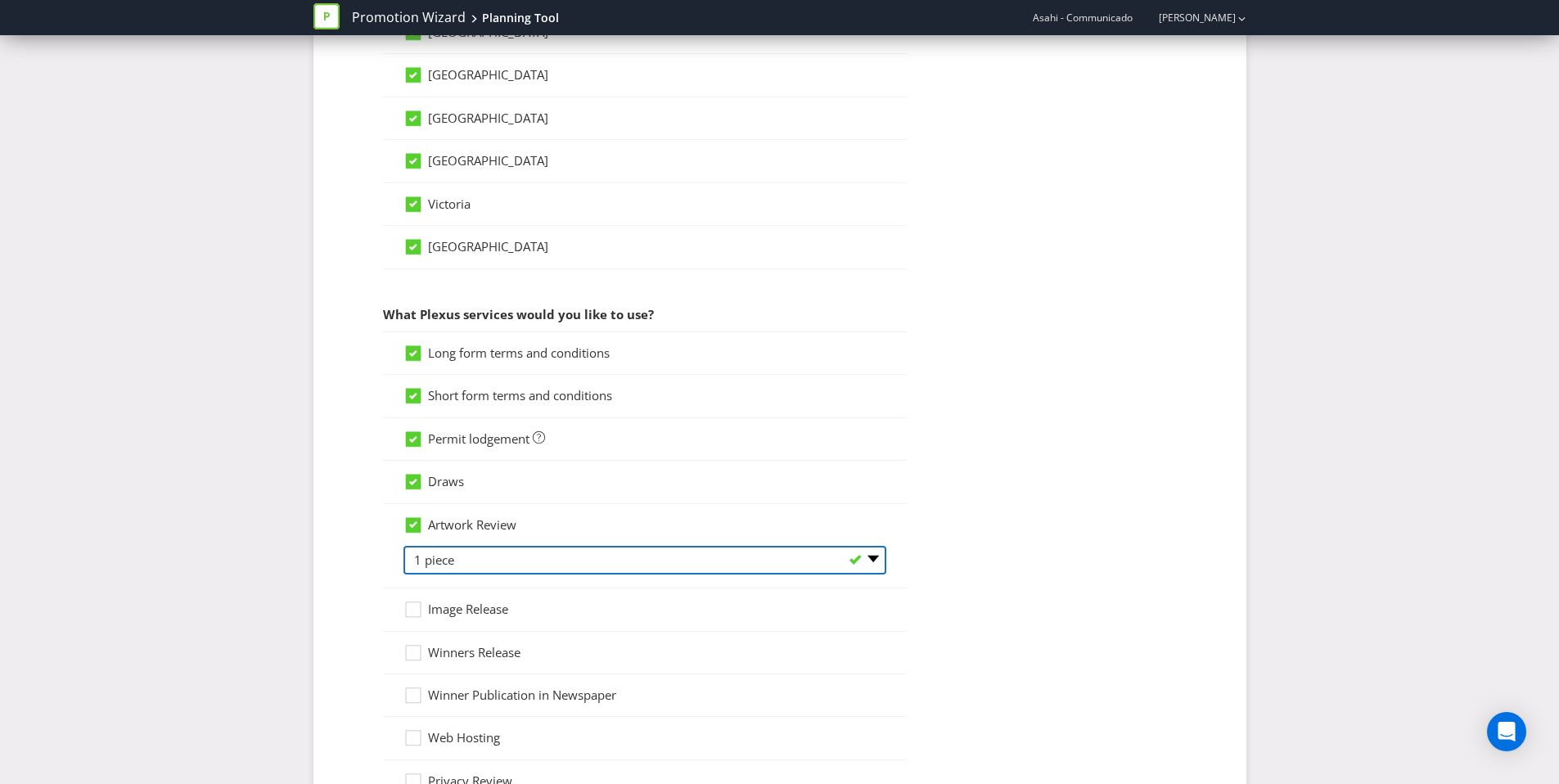
click at [772, 571] on select "-- Please select -- 1 piece 2-4 pieces (provided at same time) 5-7 pieces (prov…" at bounding box center [644, 560] width 483 height 29
select select "MARKETING_REVIEW_2"
click at [403, 546] on select "-- Please select -- 1 piece 2-4 pieces (provided at same time) 5-7 pieces (prov…" at bounding box center [644, 560] width 483 height 29
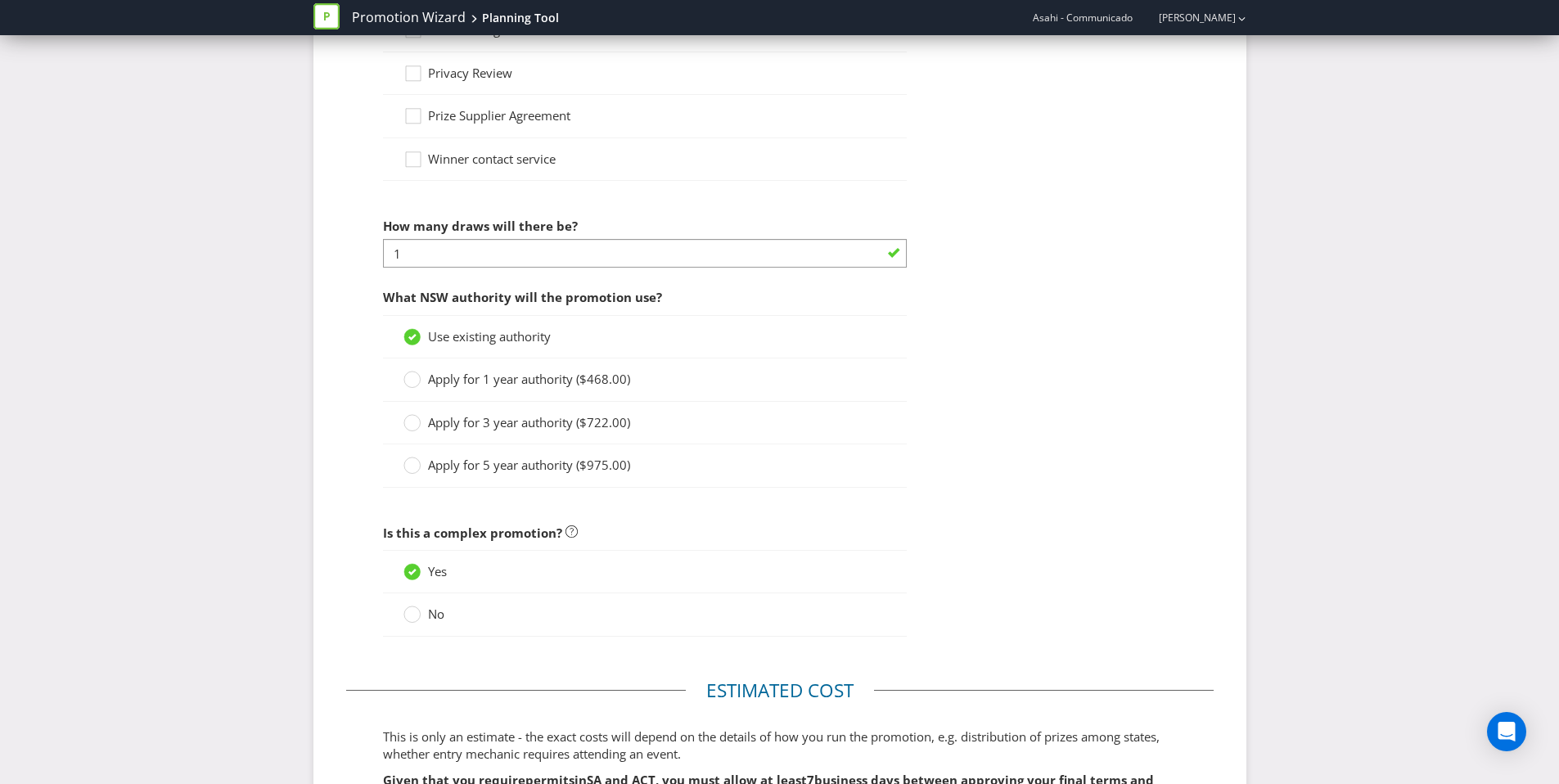
scroll to position [1856, 0]
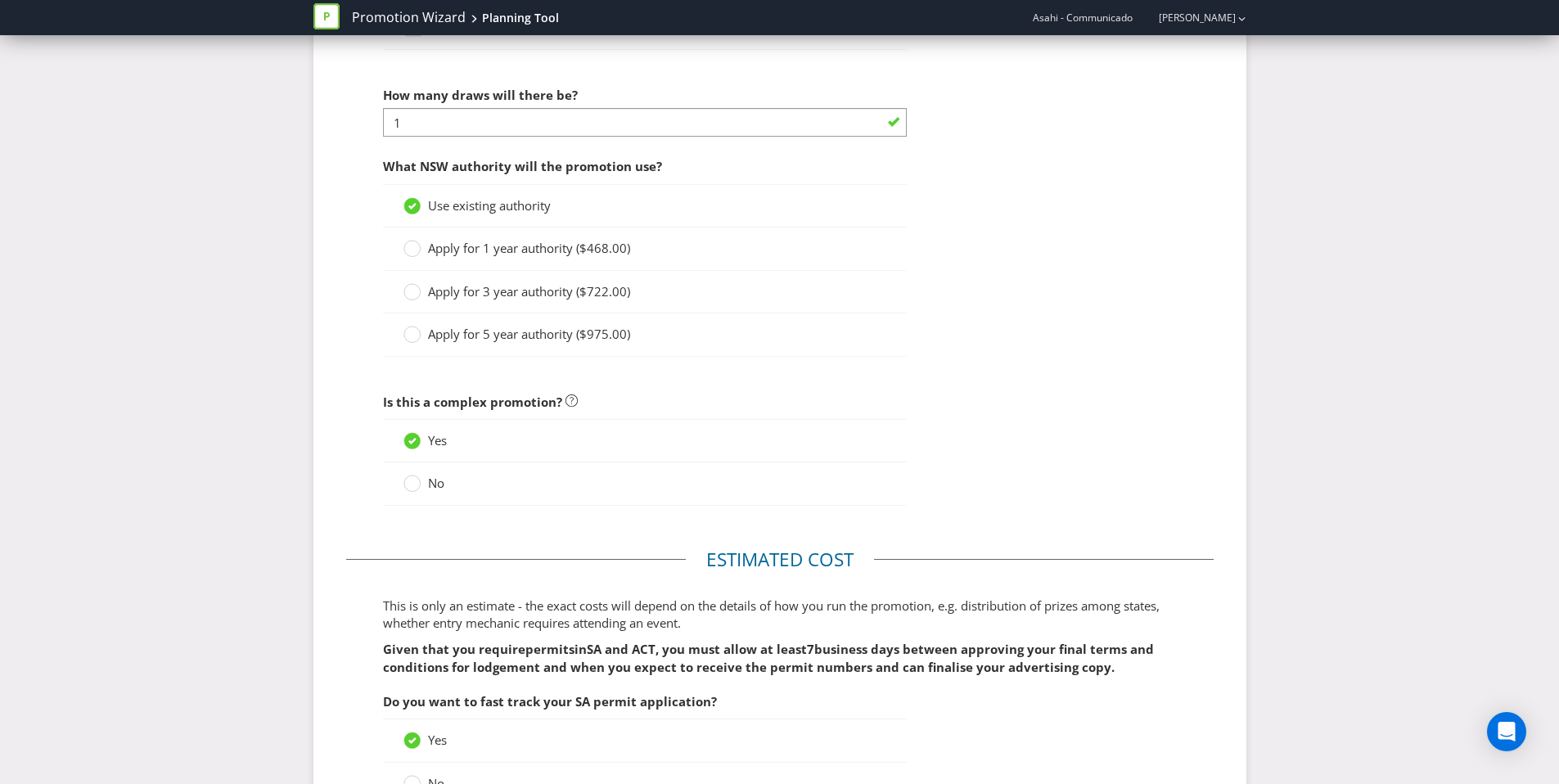
click at [613, 512] on div at bounding box center [644, 510] width 524 height 8
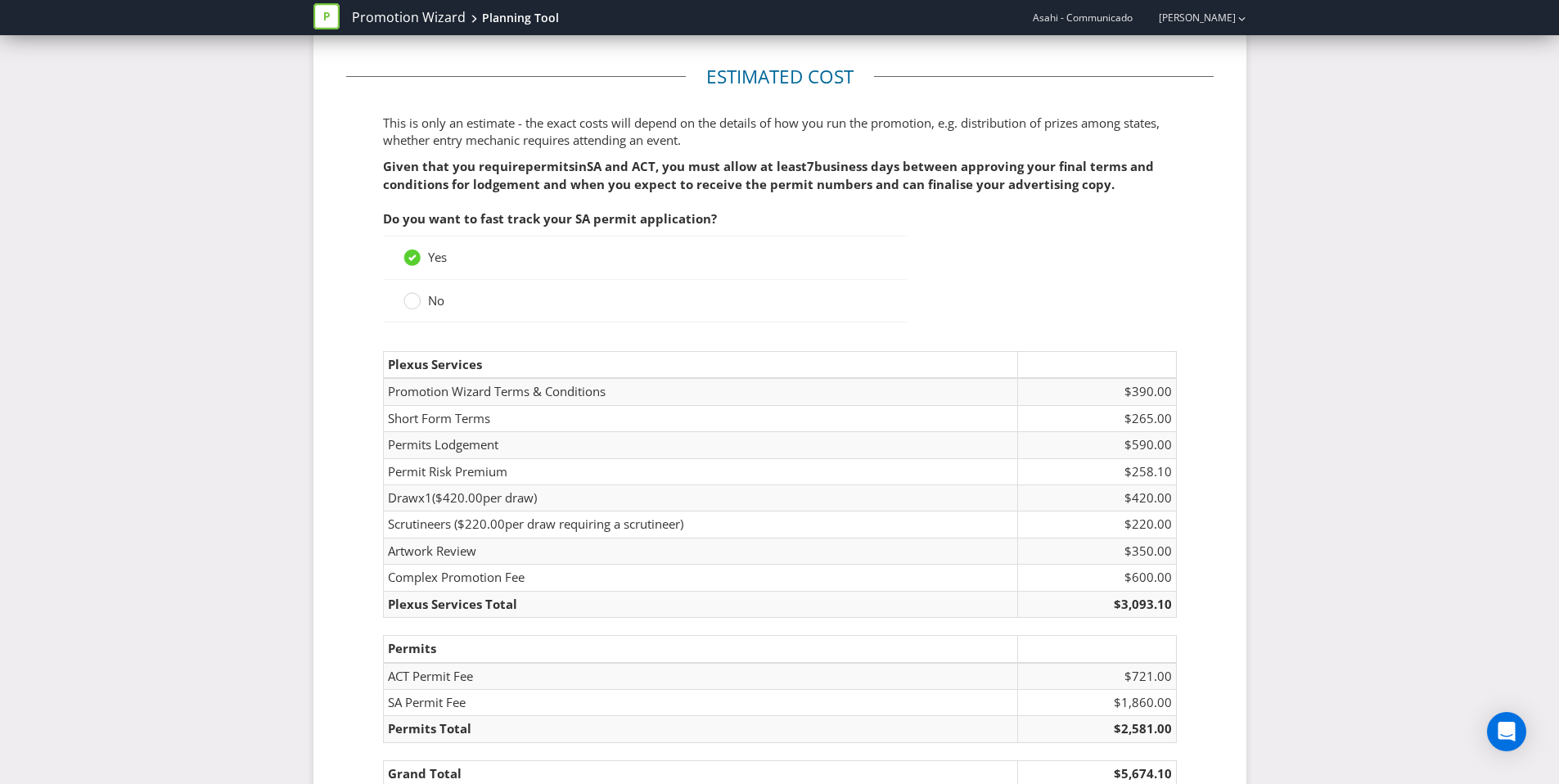
scroll to position [2469, 0]
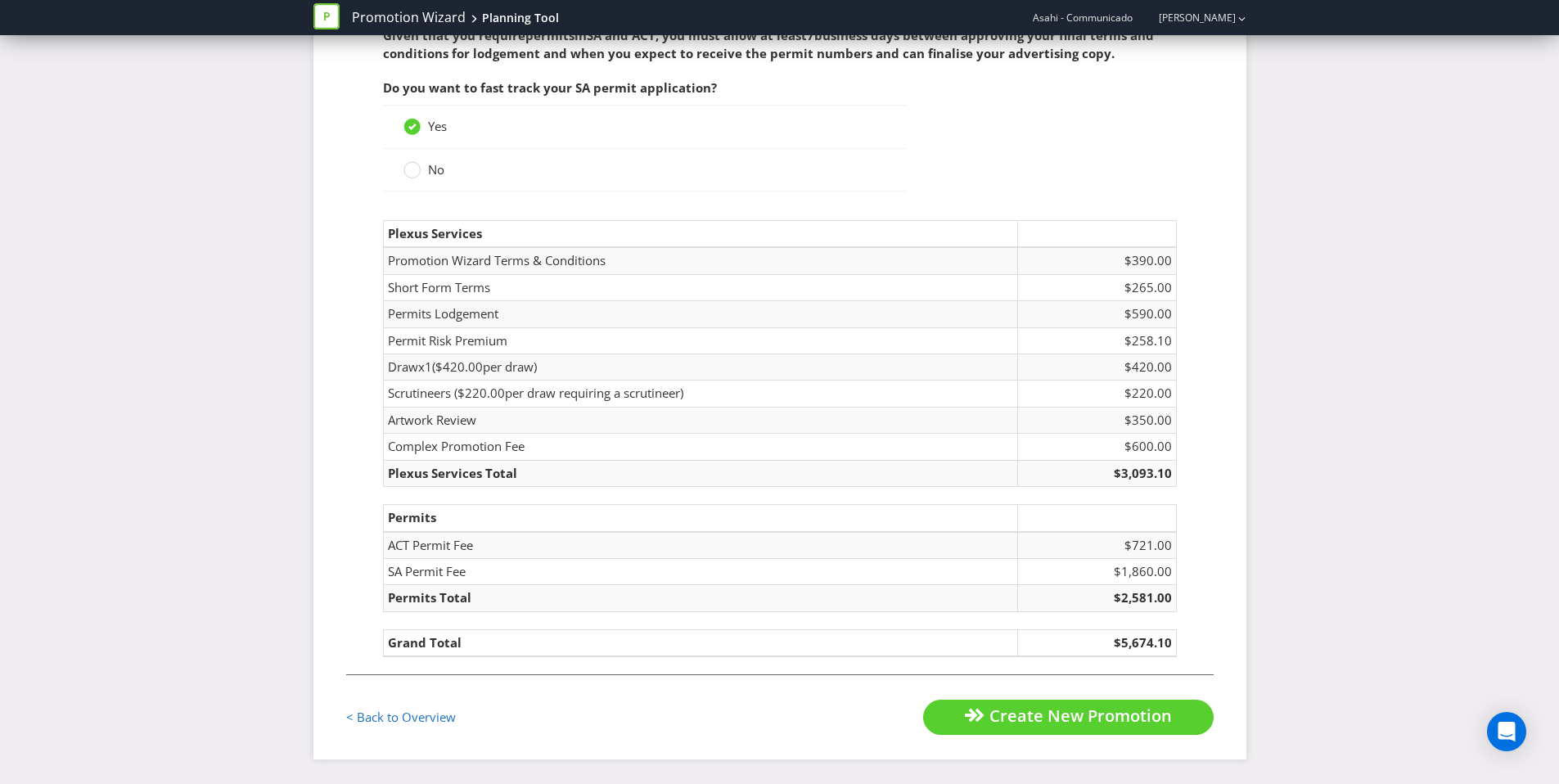
click at [1142, 430] on td "$350.00" at bounding box center [1096, 420] width 159 height 26
